Goal: Ask a question: Seek information or help from site administrators or community

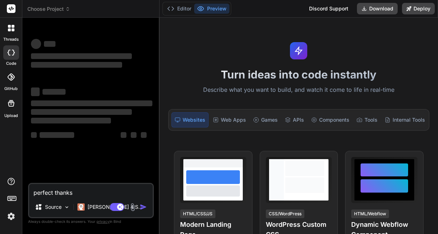
type textarea "x"
type textarea "perfect thank"
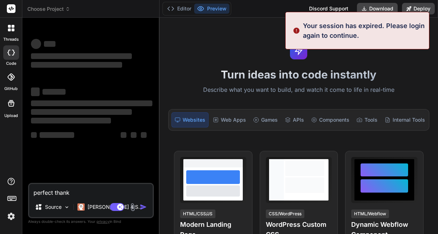
type textarea "x"
type textarea "perfect than"
type textarea "x"
type textarea "perfect tha"
type textarea "x"
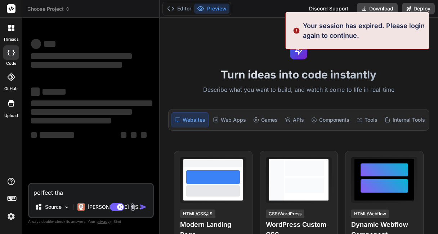
type textarea "perfect th"
type textarea "x"
type textarea "perfect t"
type textarea "x"
type textarea "perfect"
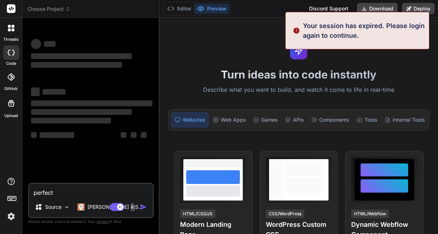
type textarea "x"
type textarea "perfect"
type textarea "x"
type textarea "perfec"
type textarea "x"
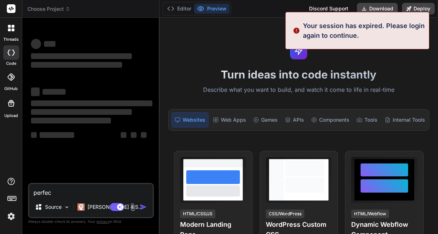
type textarea "perfe"
type textarea "x"
type textarea "perf"
type textarea "x"
type textarea "per"
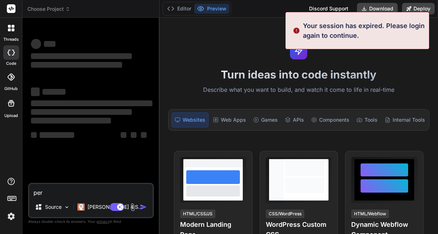
type textarea "x"
type textarea "pe"
type textarea "x"
type textarea "p"
type textarea "x"
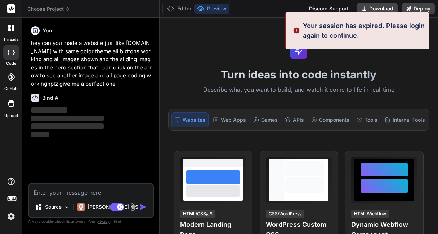
type textarea "x"
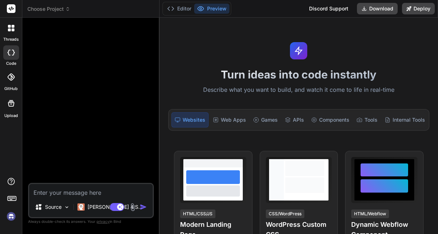
type textarea "x"
